Goal: Entertainment & Leisure: Browse casually

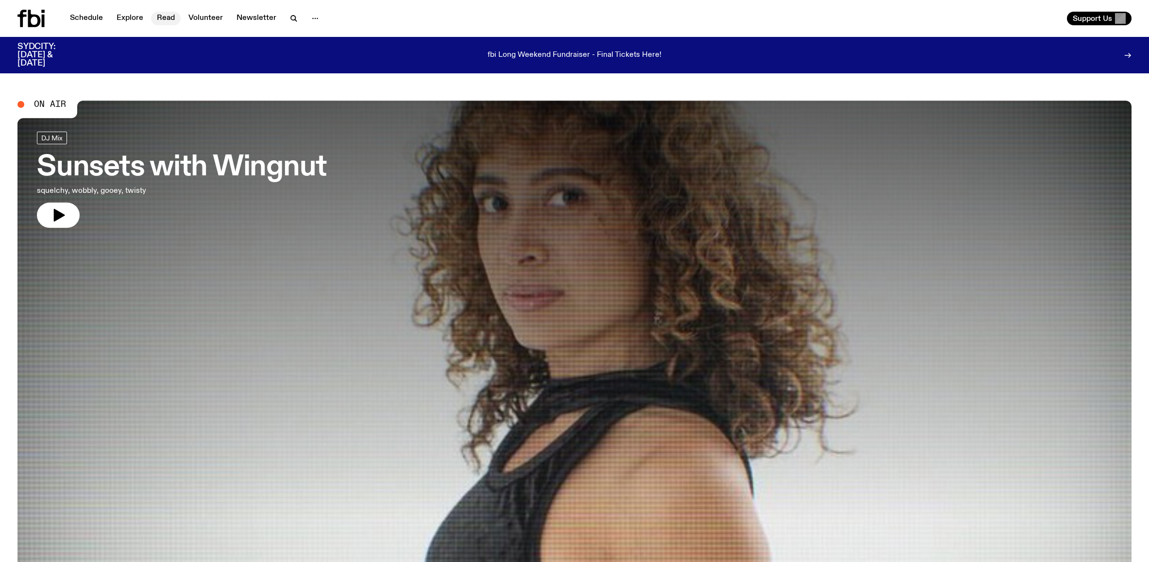
click at [165, 17] on link "Read" at bounding box center [166, 19] width 30 height 14
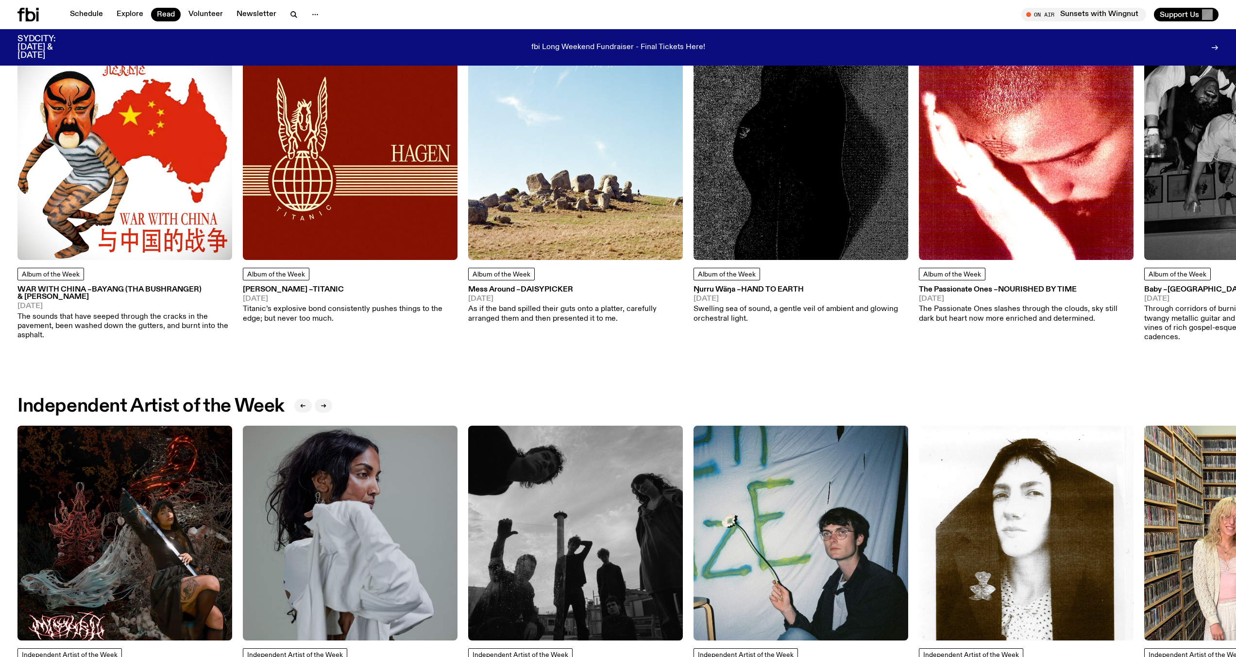
scroll to position [357, 0]
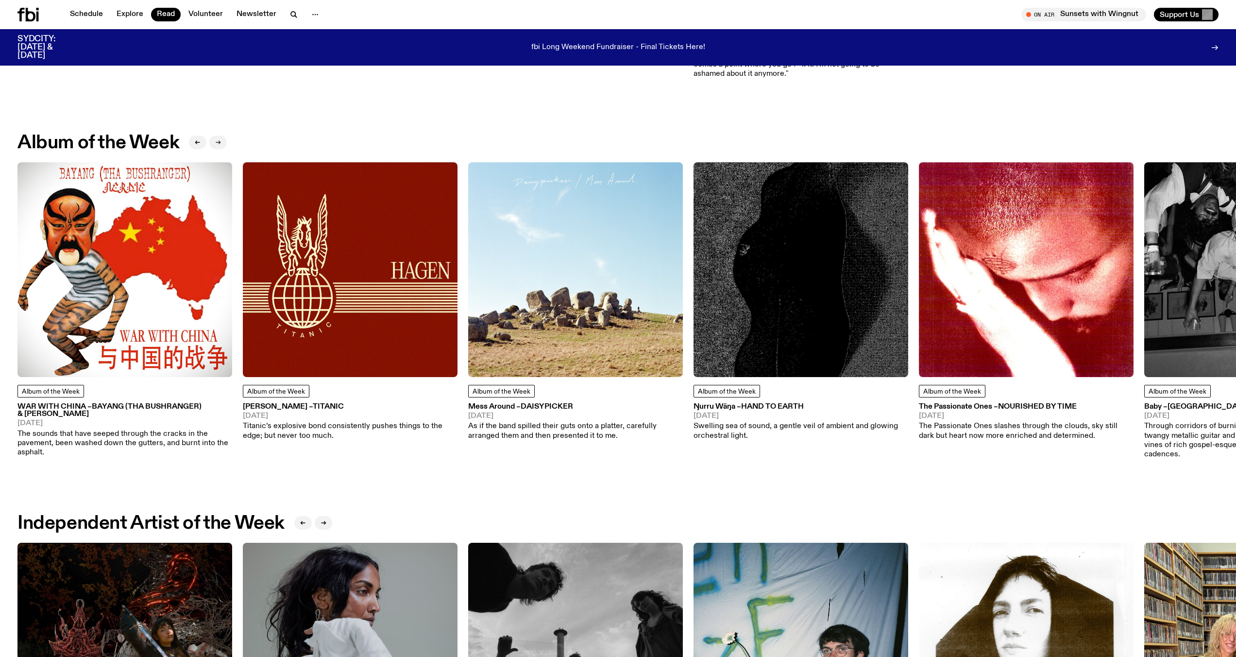
click at [218, 143] on icon "button" at bounding box center [218, 142] width 6 height 6
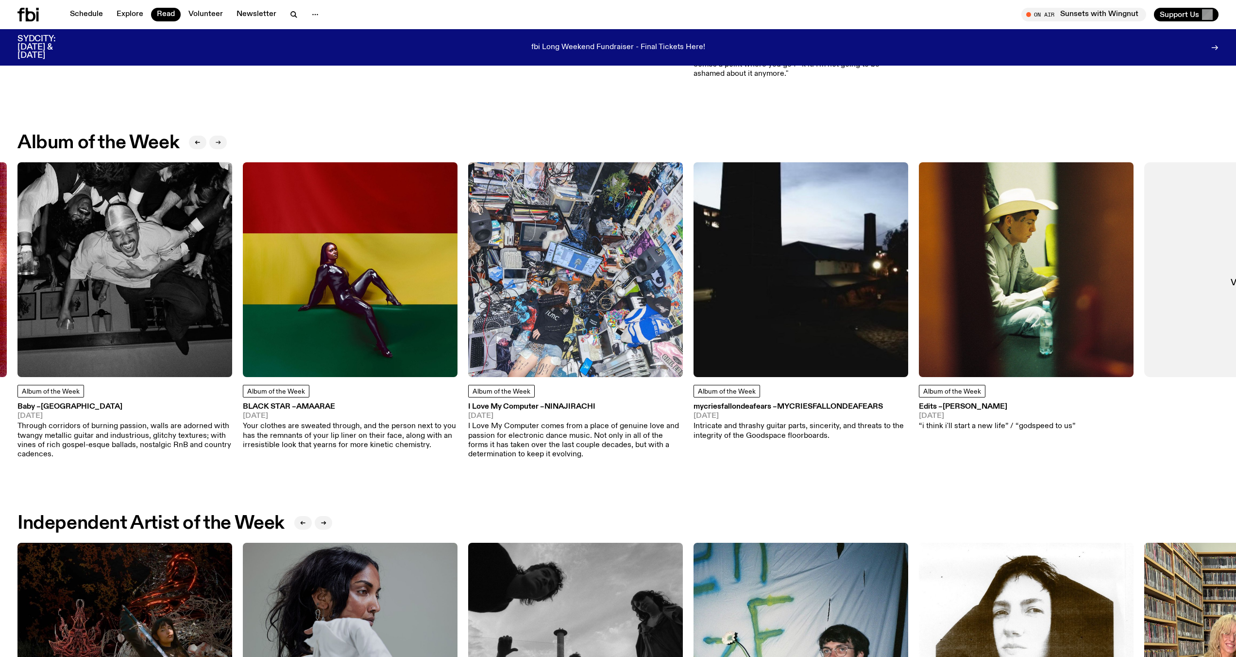
click at [218, 143] on icon "button" at bounding box center [218, 142] width 6 height 6
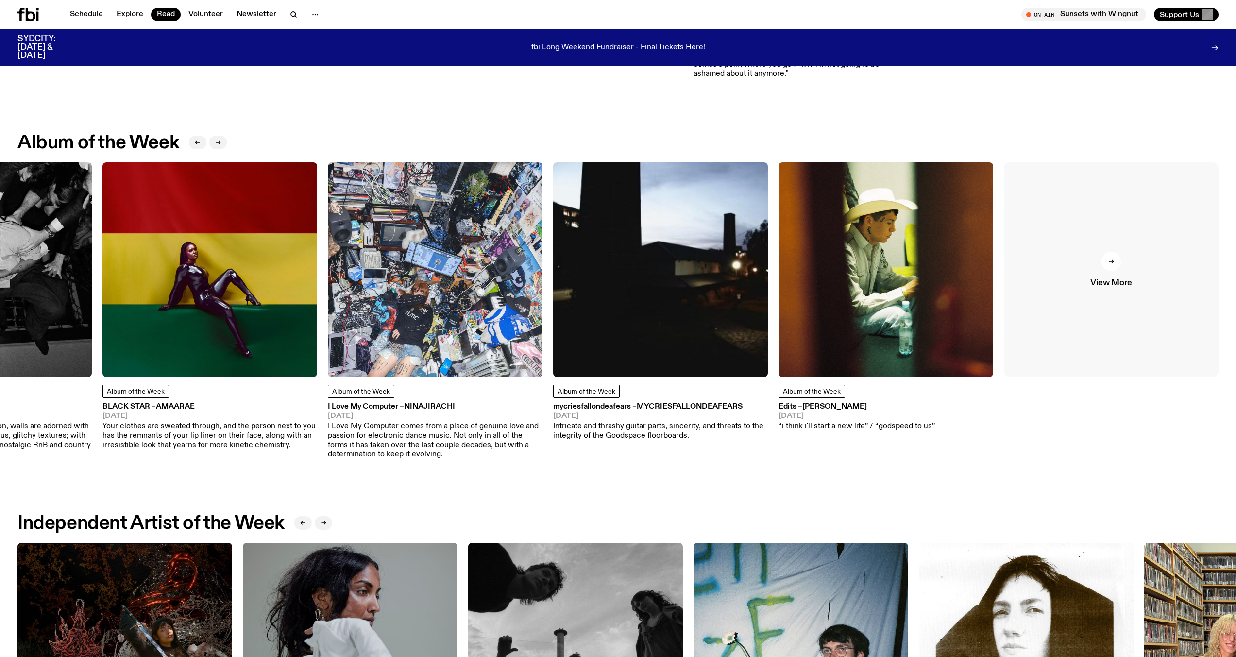
click at [1106, 254] on div at bounding box center [1110, 261] width 19 height 19
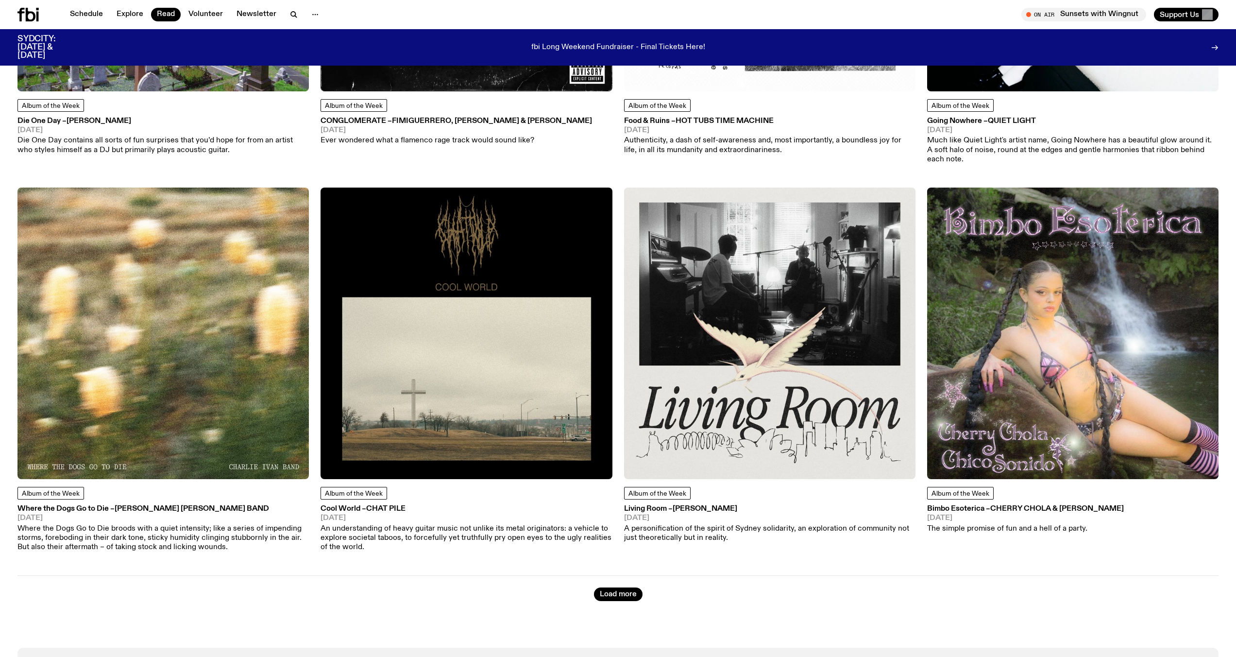
scroll to position [4449, 0]
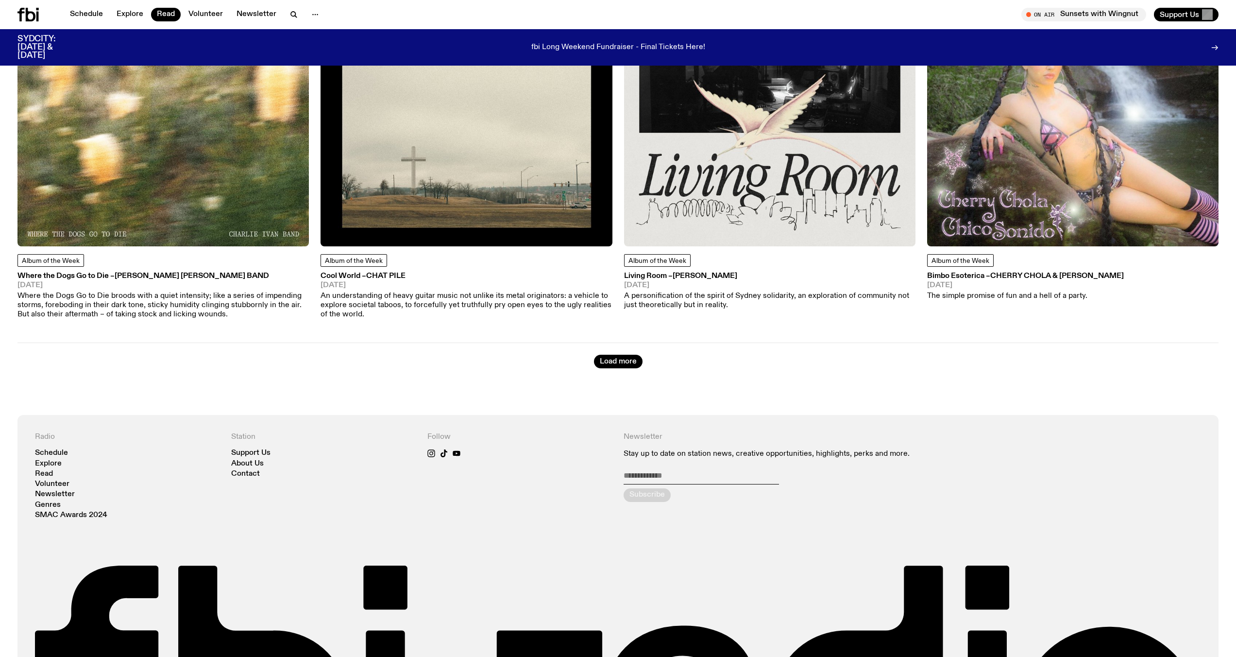
click at [624, 354] on button "Load more" at bounding box center [618, 361] width 49 height 14
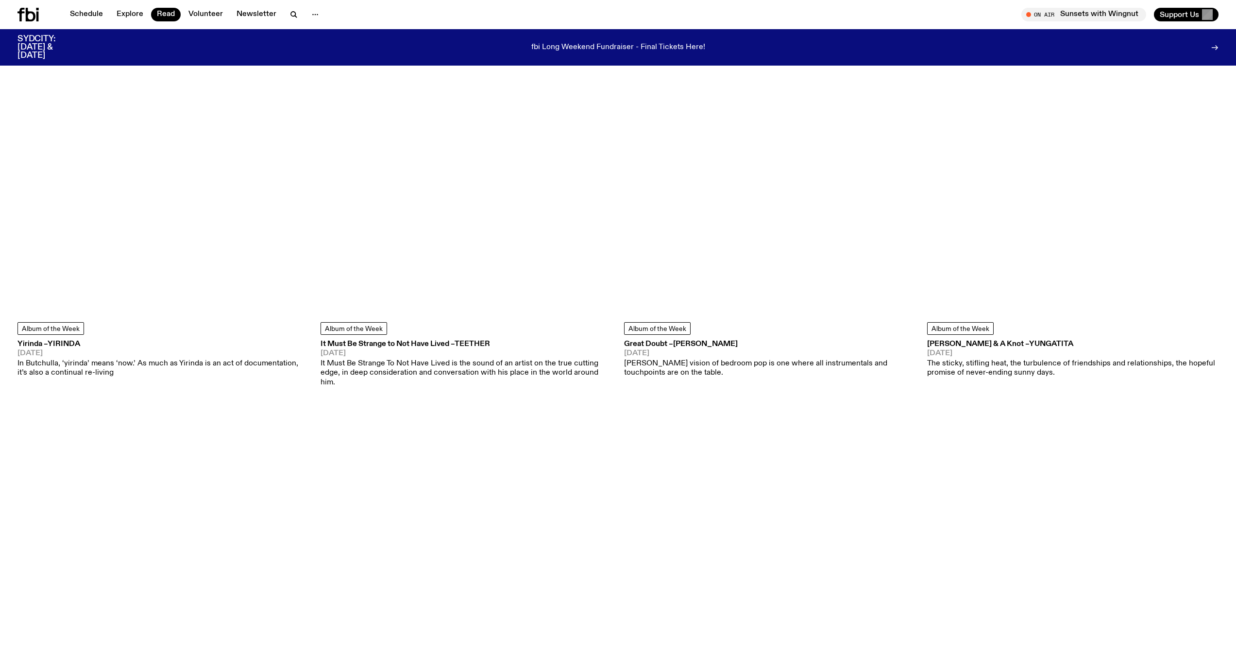
scroll to position [8079, 0]
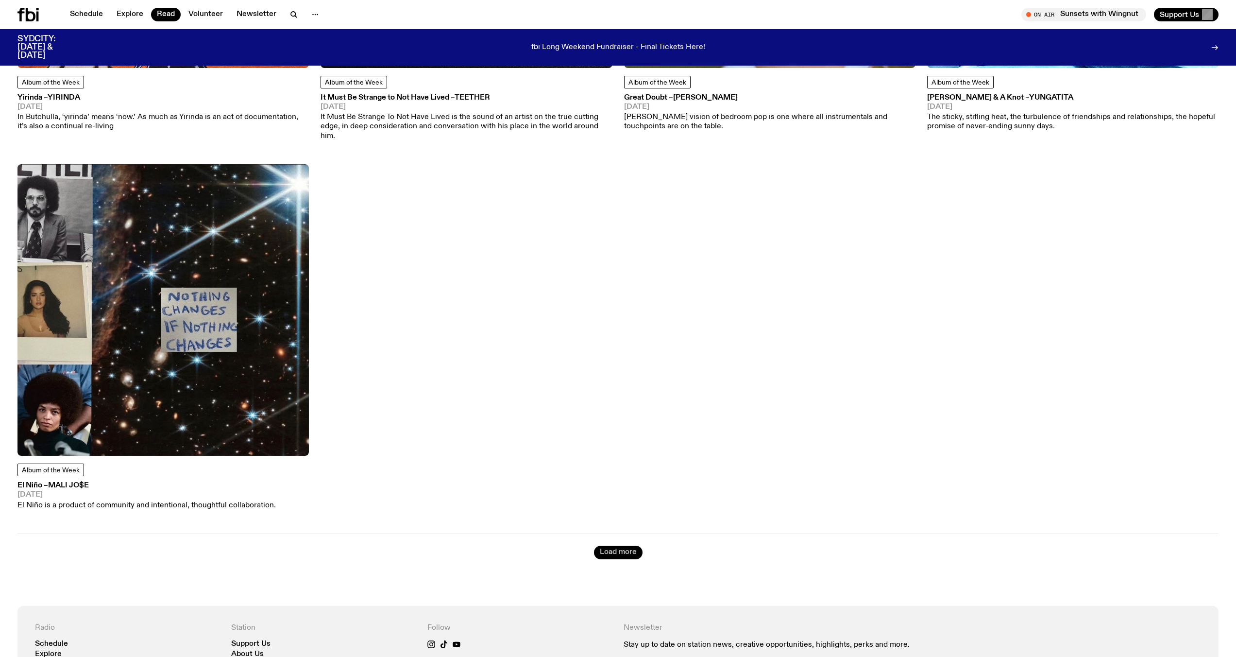
click at [621, 545] on button "Load more" at bounding box center [618, 552] width 49 height 14
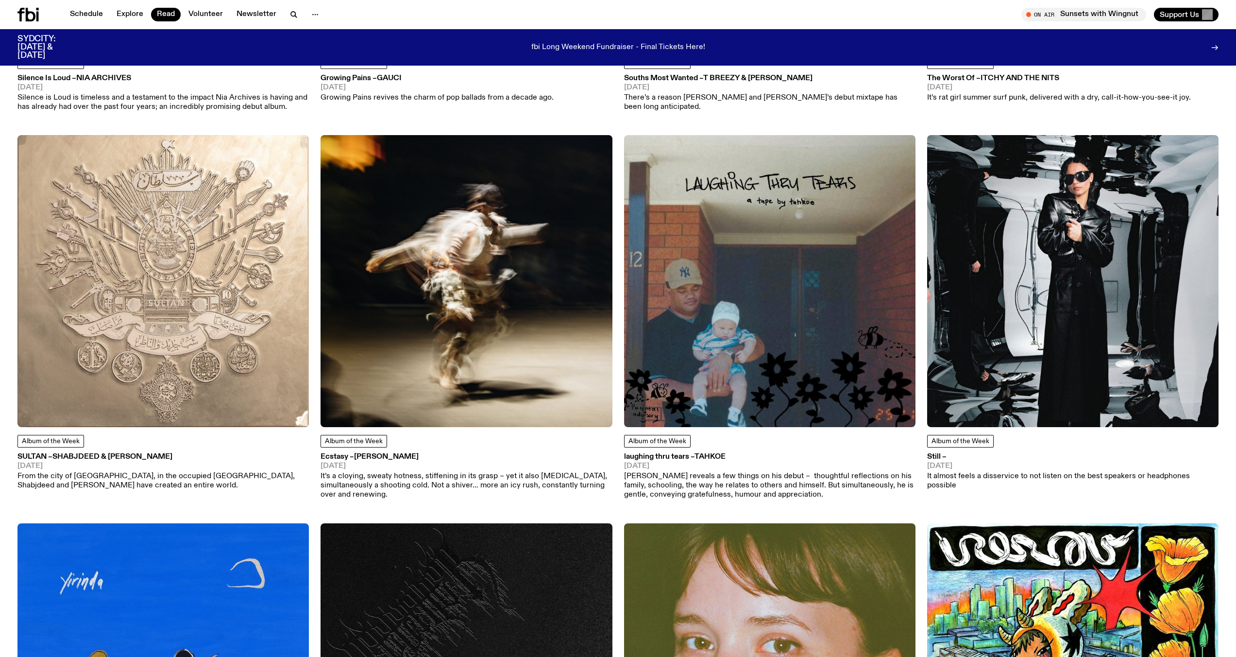
scroll to position [7251, 0]
